Goal: Navigation & Orientation: Understand site structure

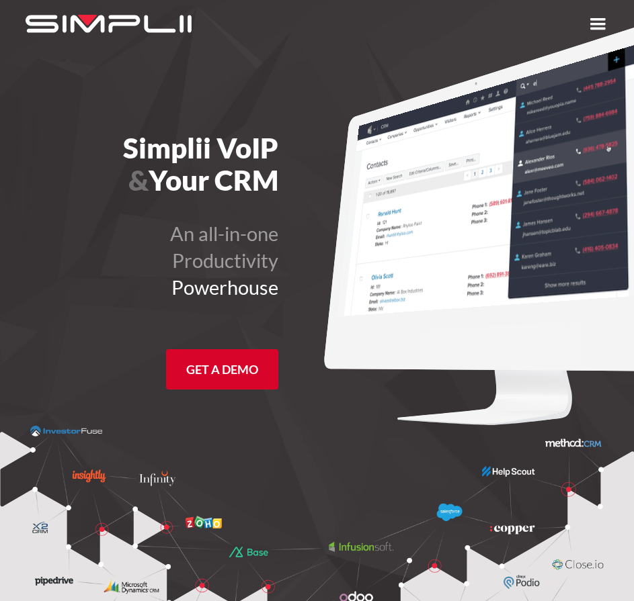
click at [590, 32] on div "menu" at bounding box center [597, 24] width 24 height 24
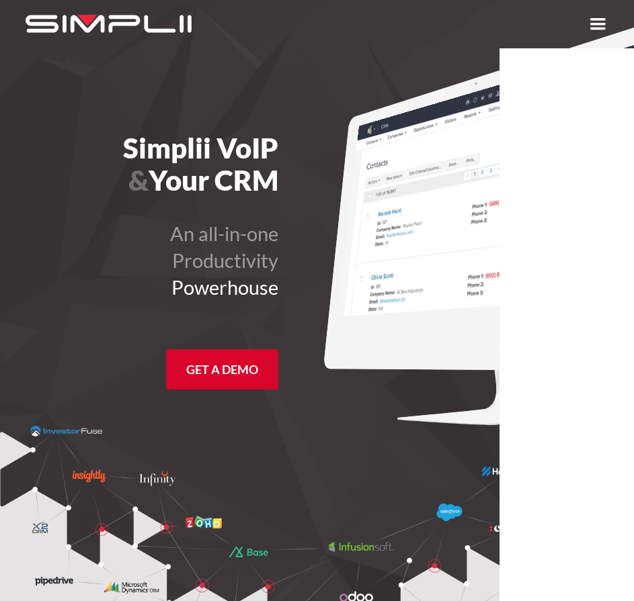
drag, startPoint x: 578, startPoint y: 21, endPoint x: 585, endPoint y: 20, distance: 7.4
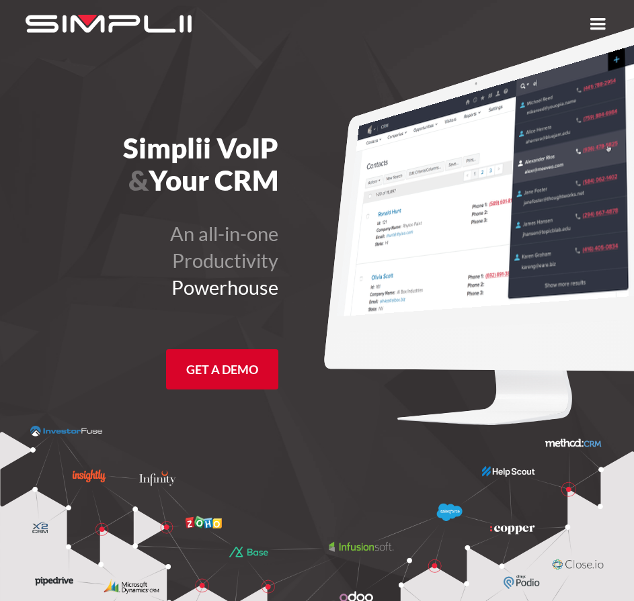
click at [593, 24] on div "FEATURES Integrations Products Plans Why Simplii Contact US Master Agreement Ge…" at bounding box center [317, 24] width 634 height 48
click at [594, 26] on div "menu" at bounding box center [597, 24] width 24 height 24
click at [596, 23] on div "menu" at bounding box center [597, 24] width 24 height 24
